Goal: Communication & Community: Participate in discussion

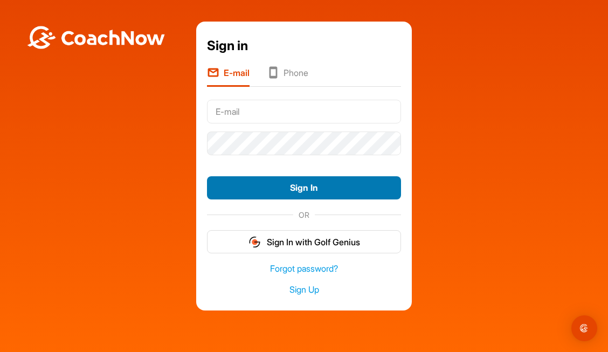
type input "[EMAIL_ADDRESS][DOMAIN_NAME]"
click at [300, 186] on button "Sign In" at bounding box center [304, 187] width 194 height 23
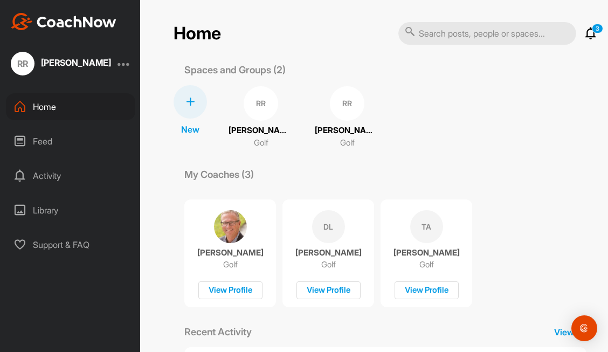
click at [592, 30] on p "3" at bounding box center [597, 29] width 11 height 10
click at [586, 34] on icon at bounding box center [591, 33] width 13 height 13
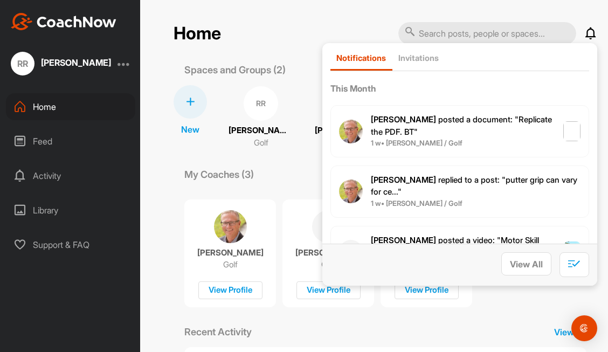
click at [490, 179] on span "[PERSON_NAME] replied to a post : "putter grip can vary for ce..."" at bounding box center [474, 186] width 207 height 23
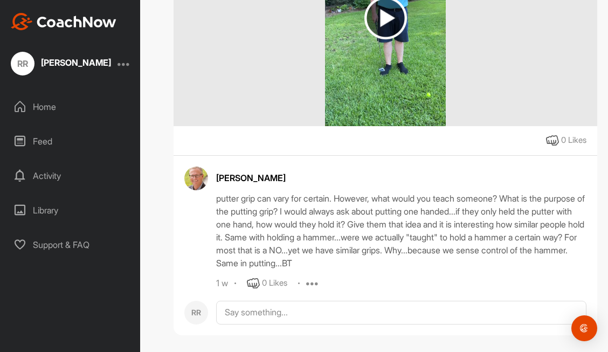
scroll to position [236, 0]
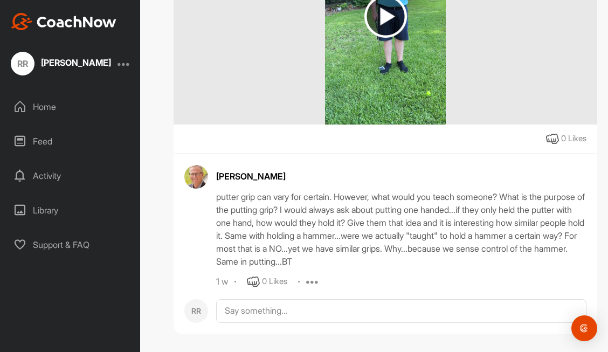
click at [278, 283] on div "0 Likes" at bounding box center [274, 282] width 25 height 12
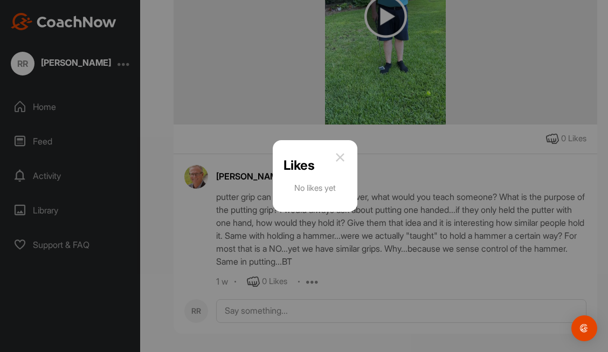
click at [341, 157] on img at bounding box center [340, 157] width 13 height 13
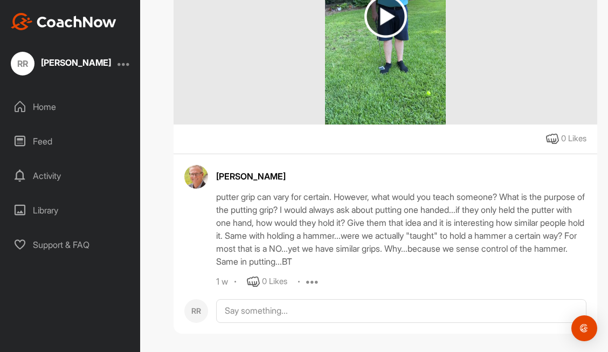
click at [316, 281] on icon at bounding box center [312, 282] width 13 height 13
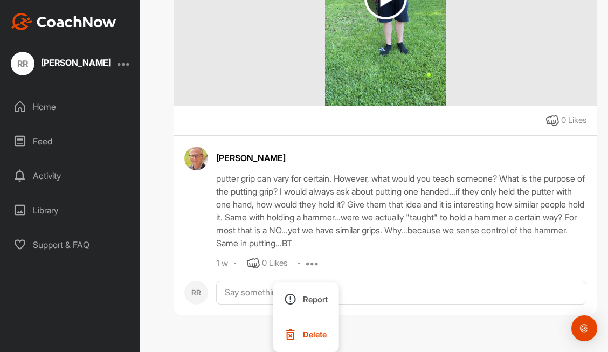
click at [360, 261] on div "1 w 0 Likes Report Delete" at bounding box center [401, 263] width 371 height 13
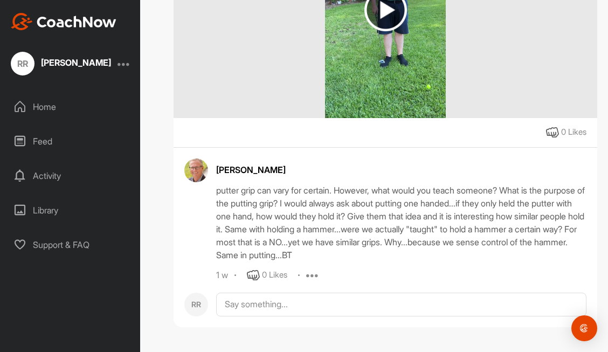
scroll to position [242, 0]
click at [255, 275] on icon at bounding box center [253, 276] width 13 height 13
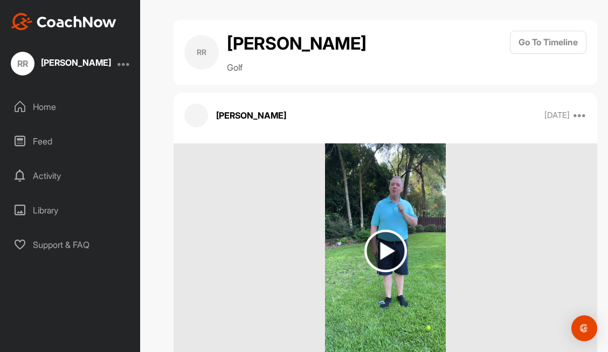
scroll to position [0, 0]
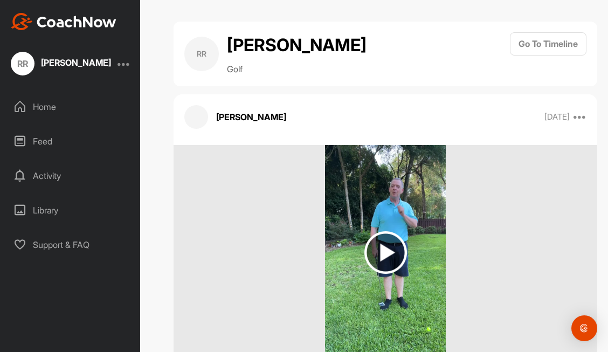
click at [121, 64] on div at bounding box center [124, 63] width 13 height 13
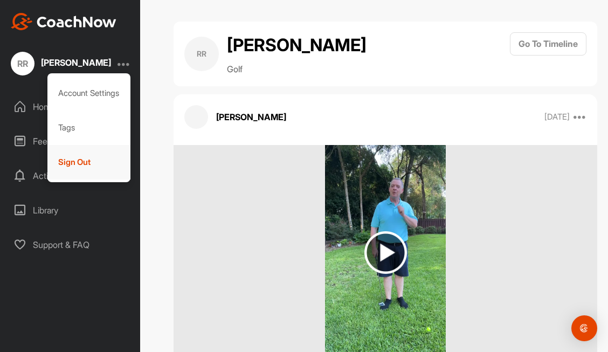
click at [83, 161] on div "Sign Out" at bounding box center [89, 162] width 84 height 35
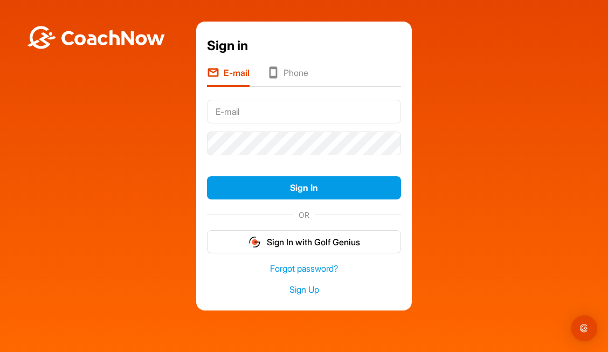
type input "[EMAIL_ADDRESS][DOMAIN_NAME]"
